Goal: Find specific page/section: Find specific page/section

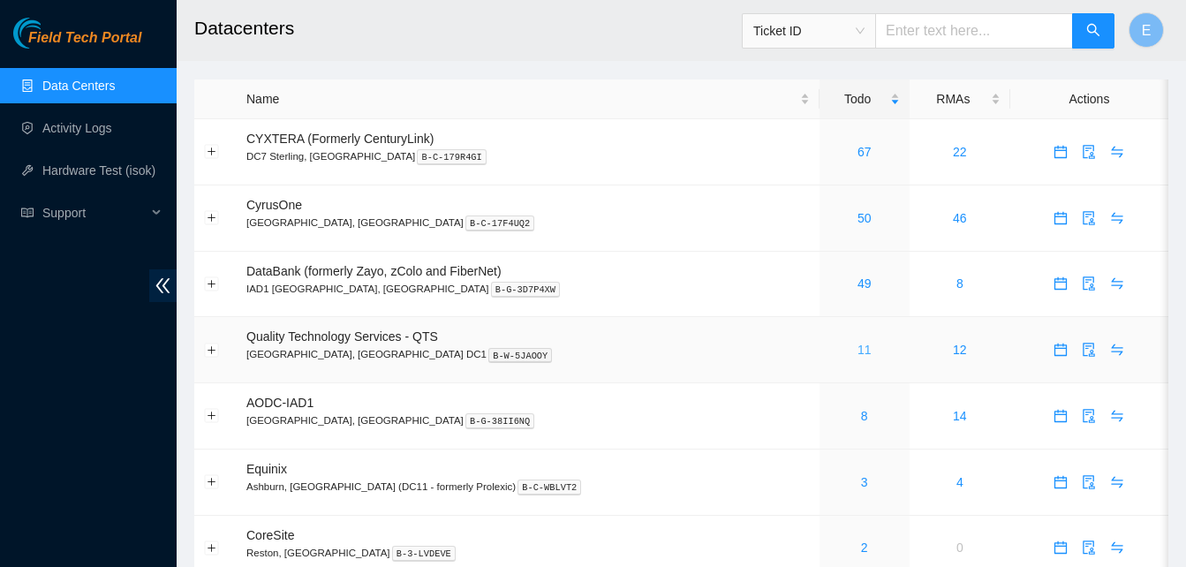
click at [858, 356] on link "11" at bounding box center [865, 350] width 14 height 14
